Goal: Use online tool/utility: Utilize a website feature to perform a specific function

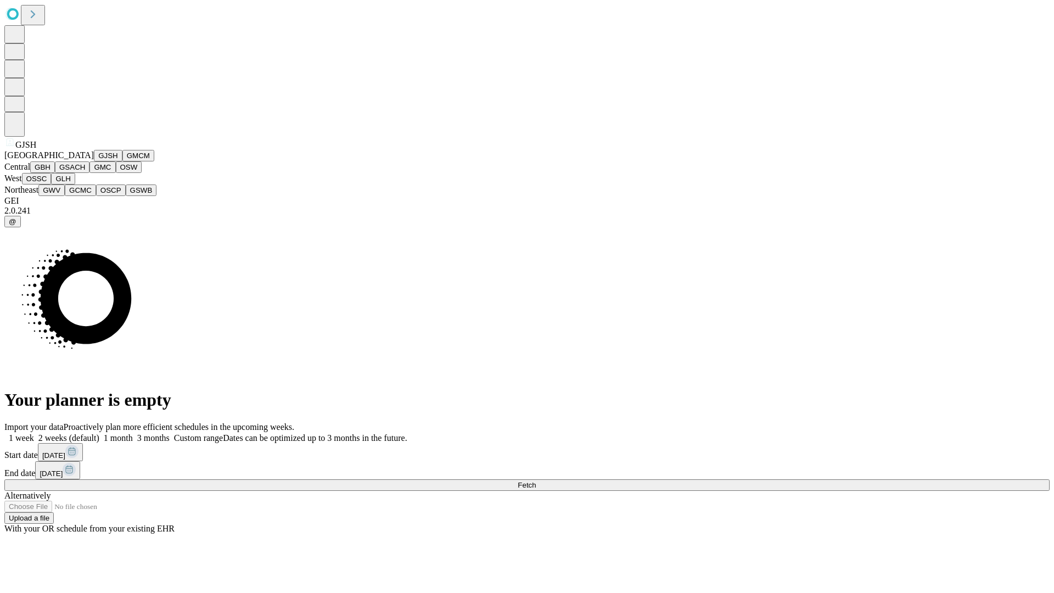
click at [94, 161] on button "GJSH" at bounding box center [108, 156] width 29 height 12
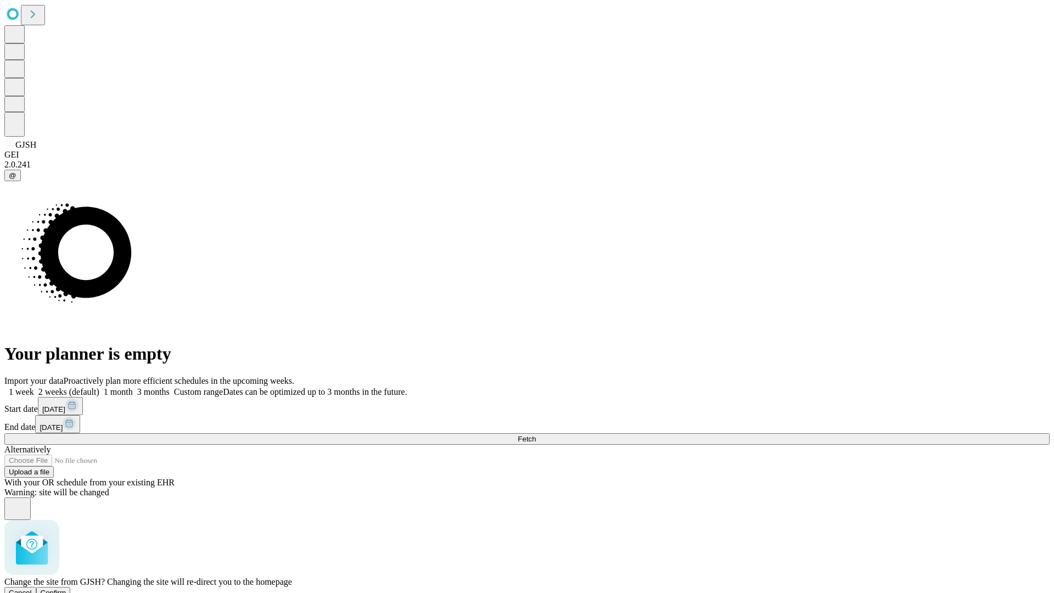
click at [66, 589] on span "Confirm" at bounding box center [54, 593] width 26 height 8
click at [133, 387] on label "1 month" at bounding box center [115, 391] width 33 height 9
click at [536, 435] on span "Fetch" at bounding box center [527, 439] width 18 height 8
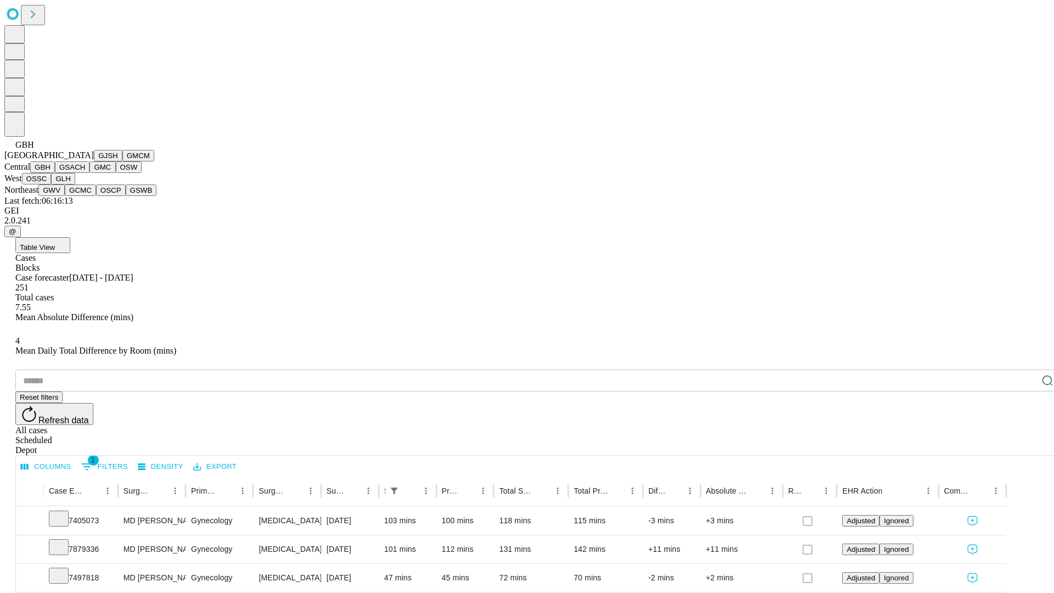
click at [85, 173] on button "GSACH" at bounding box center [72, 167] width 35 height 12
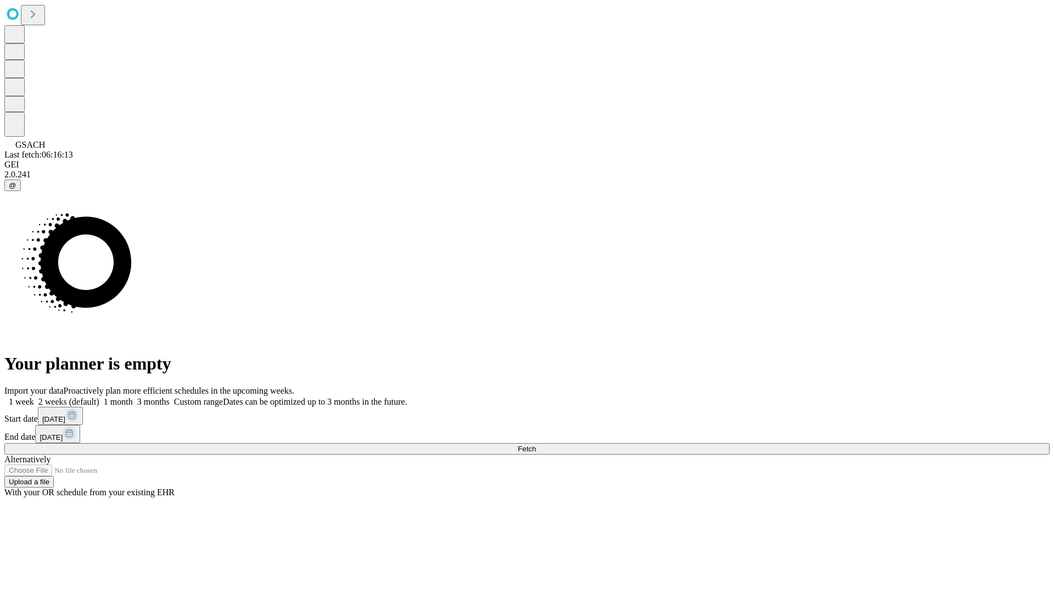
click at [133, 397] on label "1 month" at bounding box center [115, 401] width 33 height 9
click at [536, 445] on span "Fetch" at bounding box center [527, 449] width 18 height 8
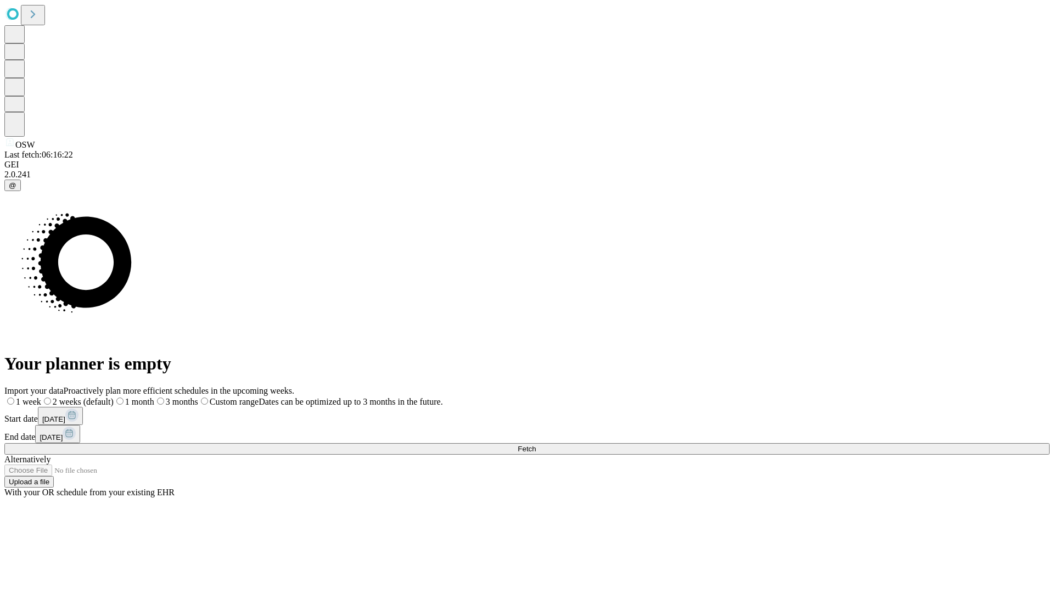
click at [536, 445] on span "Fetch" at bounding box center [527, 449] width 18 height 8
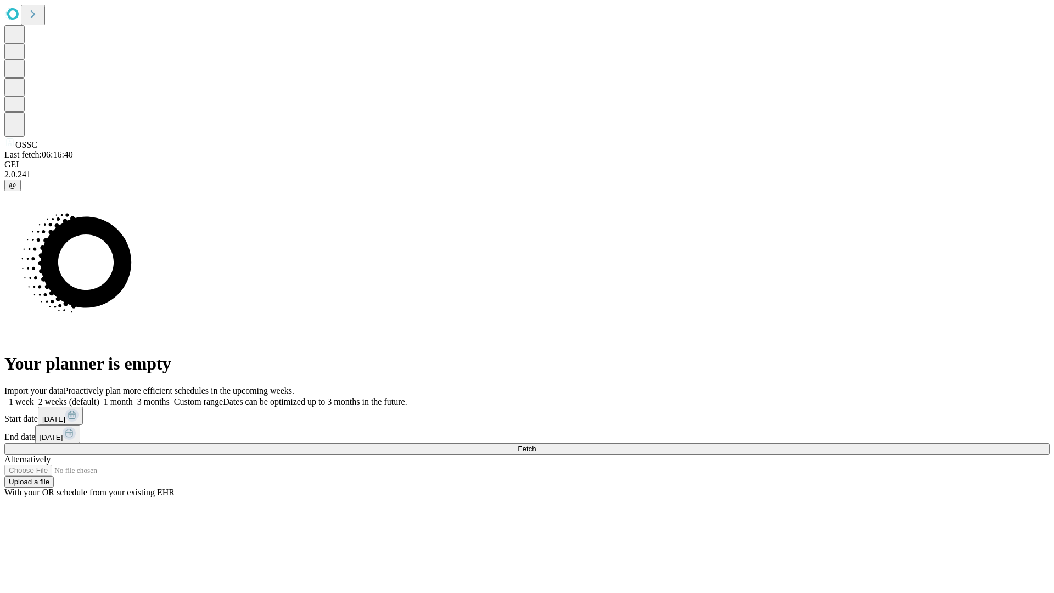
click at [133, 397] on label "1 month" at bounding box center [115, 401] width 33 height 9
click at [536, 445] on span "Fetch" at bounding box center [527, 449] width 18 height 8
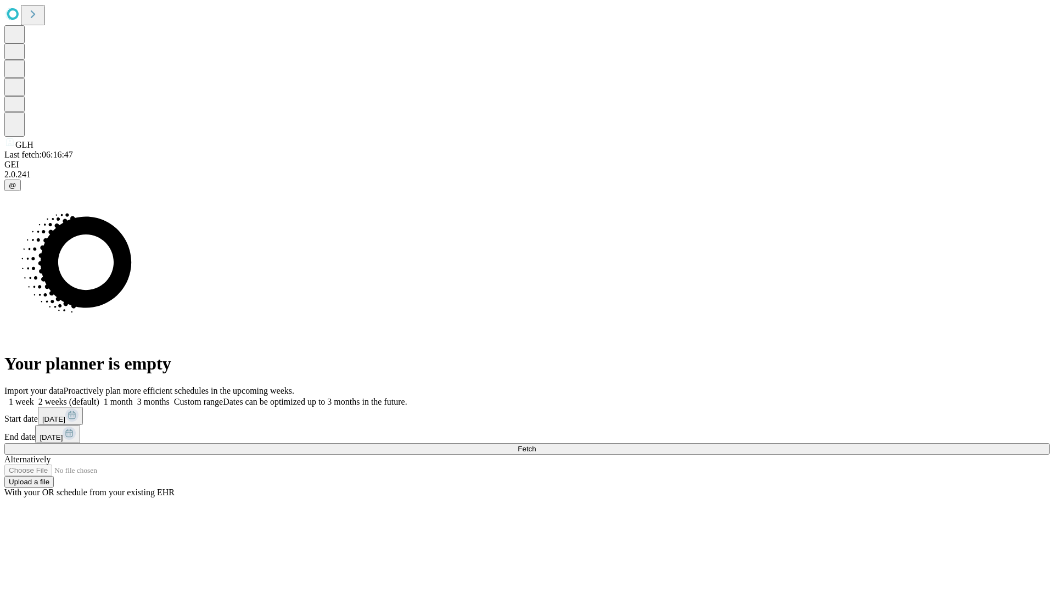
click at [133, 397] on label "1 month" at bounding box center [115, 401] width 33 height 9
click at [536, 445] on span "Fetch" at bounding box center [527, 449] width 18 height 8
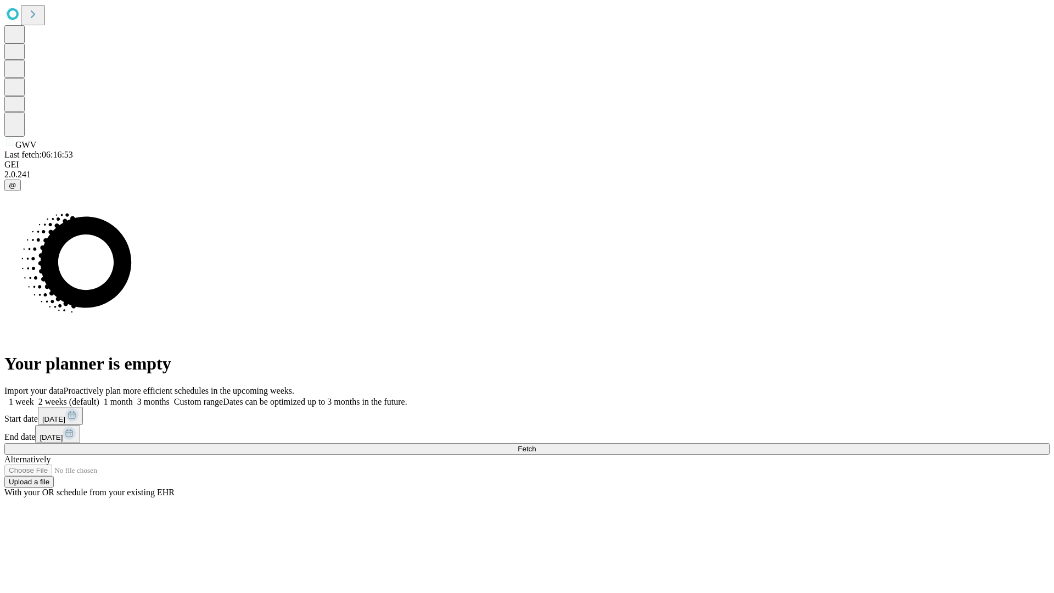
click at [133, 397] on label "1 month" at bounding box center [115, 401] width 33 height 9
click at [536, 445] on span "Fetch" at bounding box center [527, 449] width 18 height 8
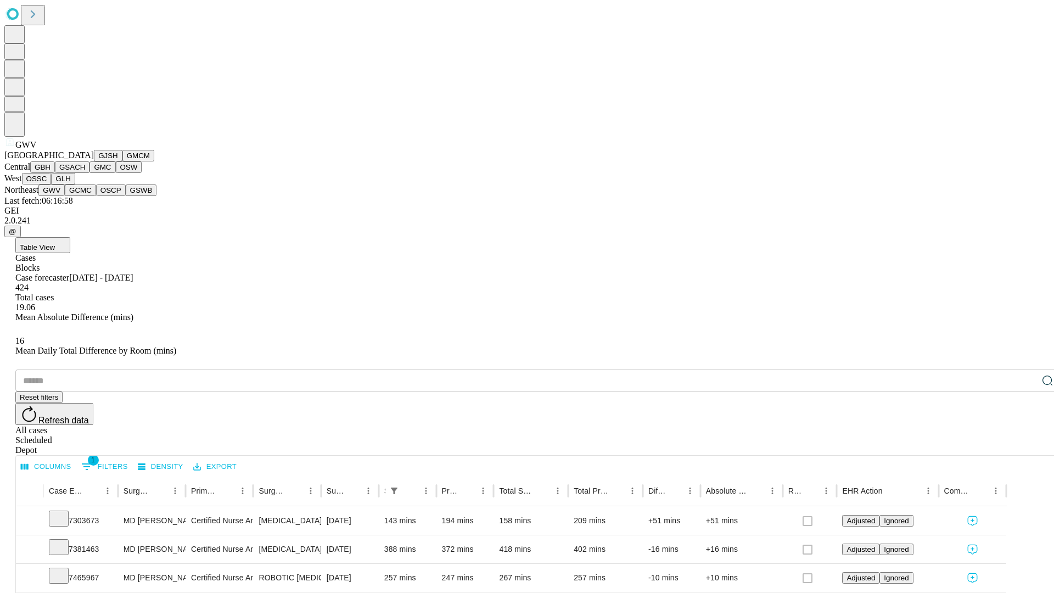
click at [85, 196] on button "GCMC" at bounding box center [80, 190] width 31 height 12
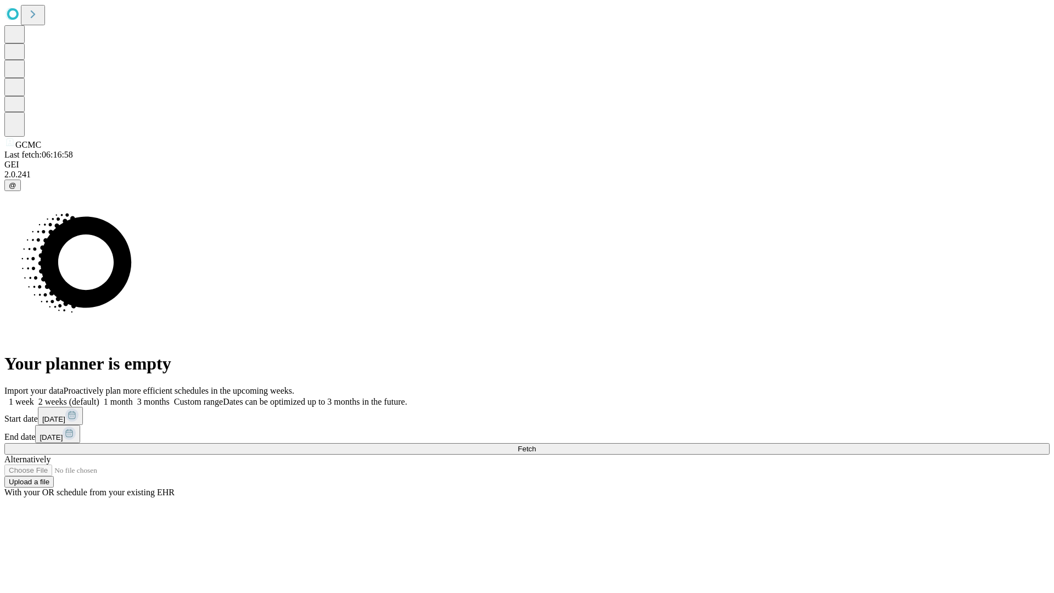
click at [133, 397] on label "1 month" at bounding box center [115, 401] width 33 height 9
click at [536, 445] on span "Fetch" at bounding box center [527, 449] width 18 height 8
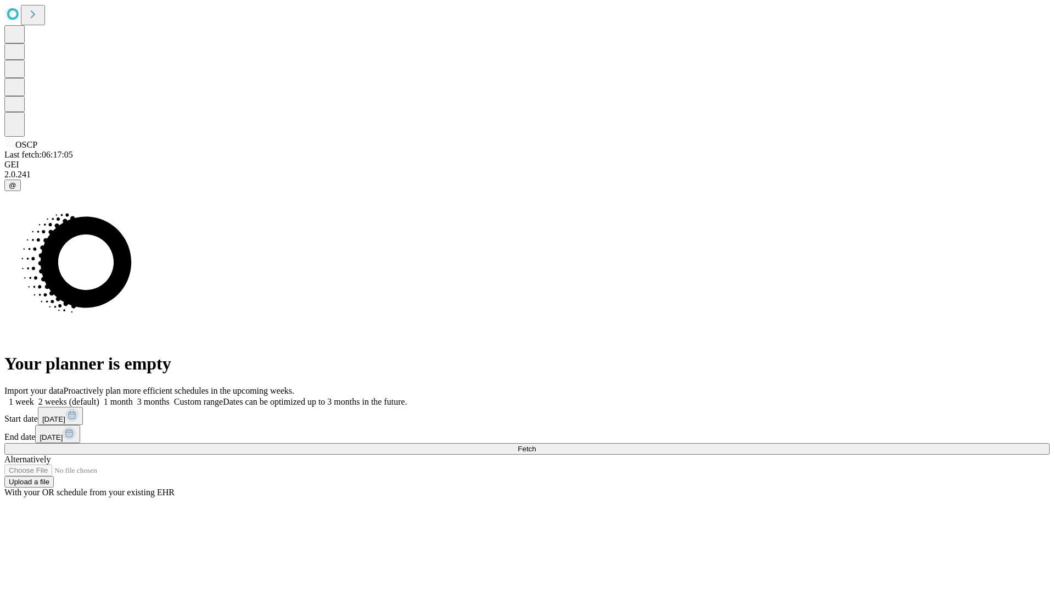
click at [133, 397] on label "1 month" at bounding box center [115, 401] width 33 height 9
click at [536, 445] on span "Fetch" at bounding box center [527, 449] width 18 height 8
